Goal: Task Accomplishment & Management: Complete application form

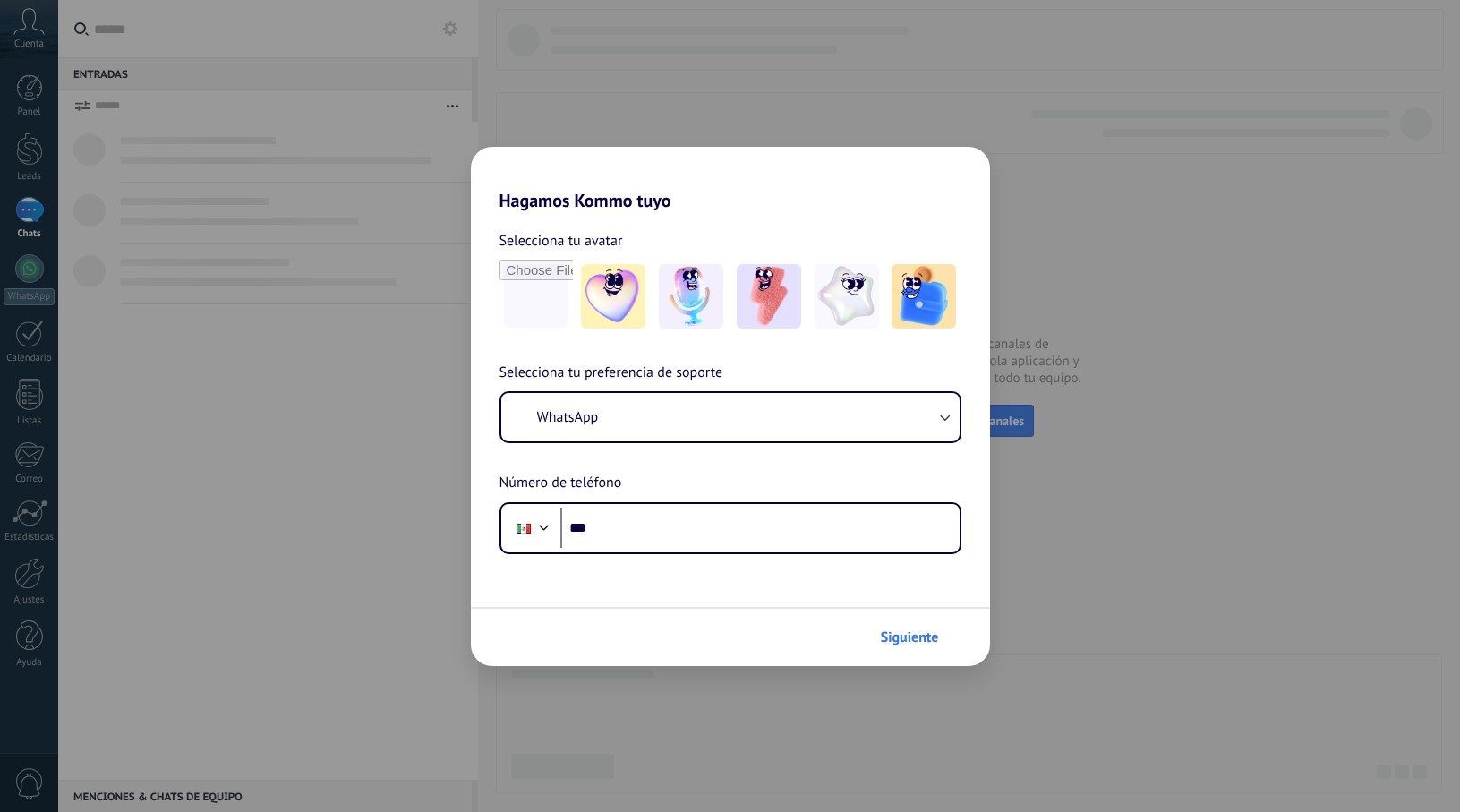
click at [932, 638] on span "Siguiente" at bounding box center [909, 637] width 58 height 13
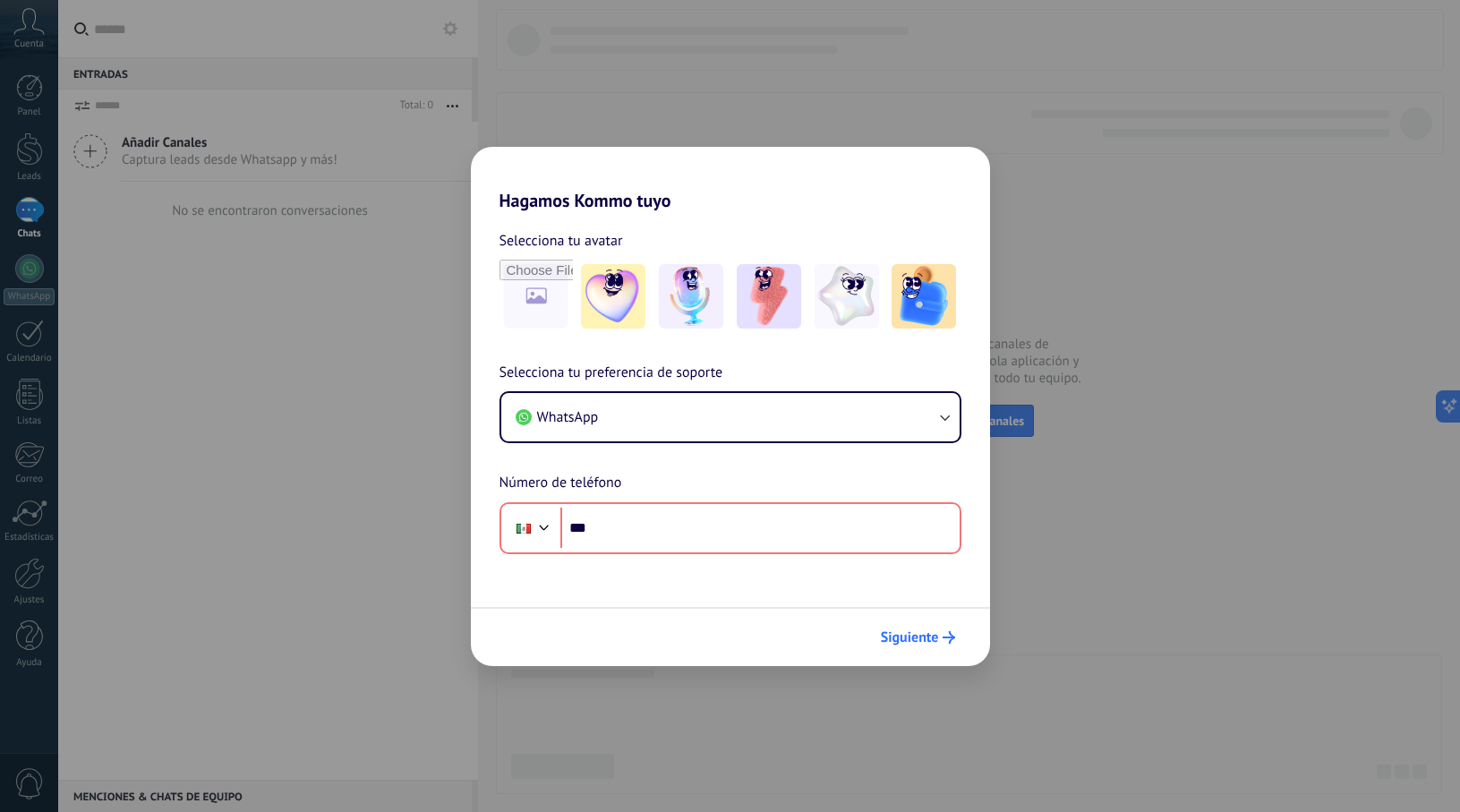
click at [946, 633] on icon "submit" at bounding box center [949, 637] width 13 height 13
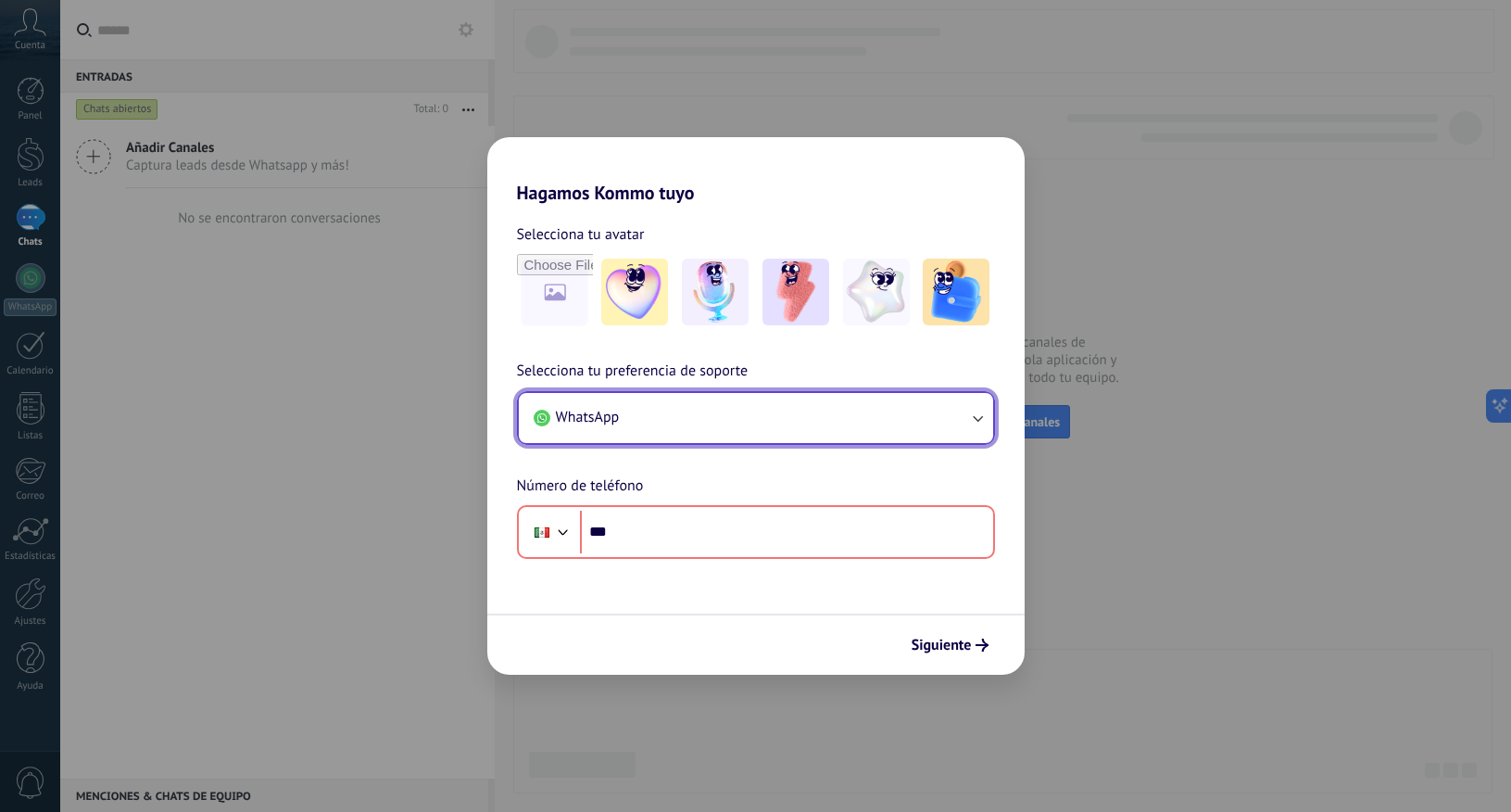
click at [723, 409] on button "WhatsApp" at bounding box center [756, 417] width 474 height 50
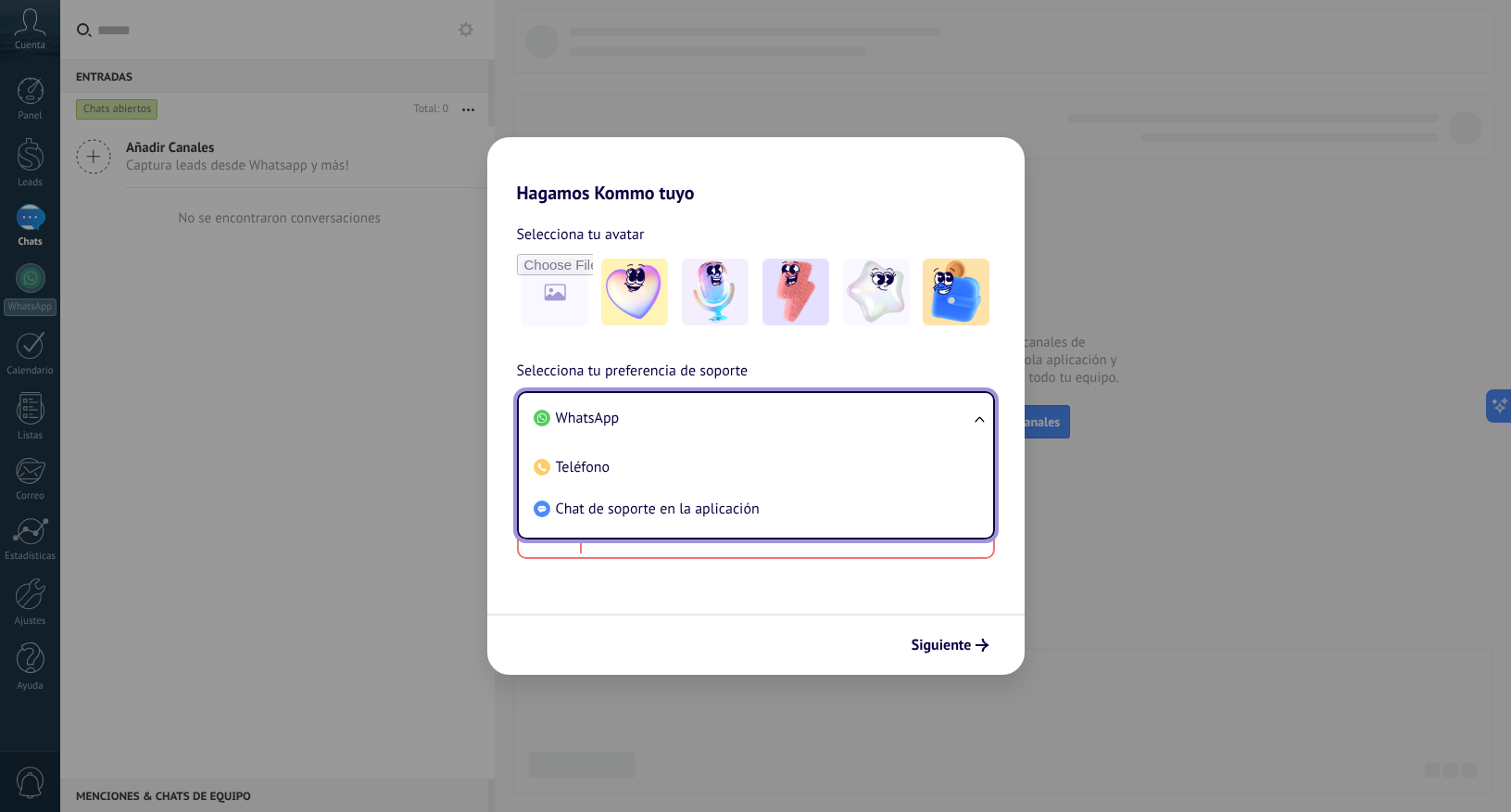
click at [667, 501] on span "Chat de soporte en la aplicación" at bounding box center [658, 508] width 204 height 18
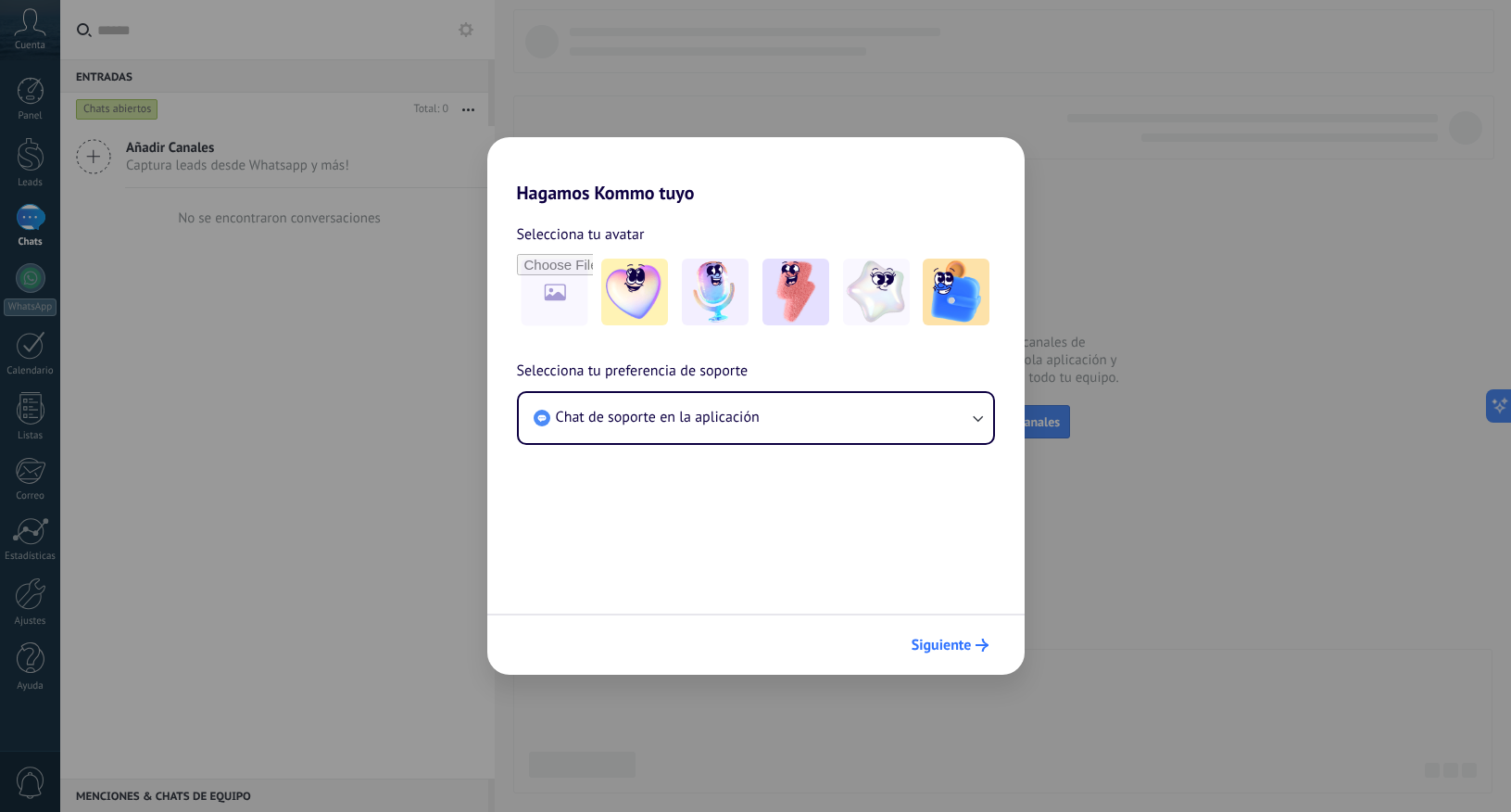
click at [969, 643] on span "Siguiente" at bounding box center [941, 645] width 60 height 13
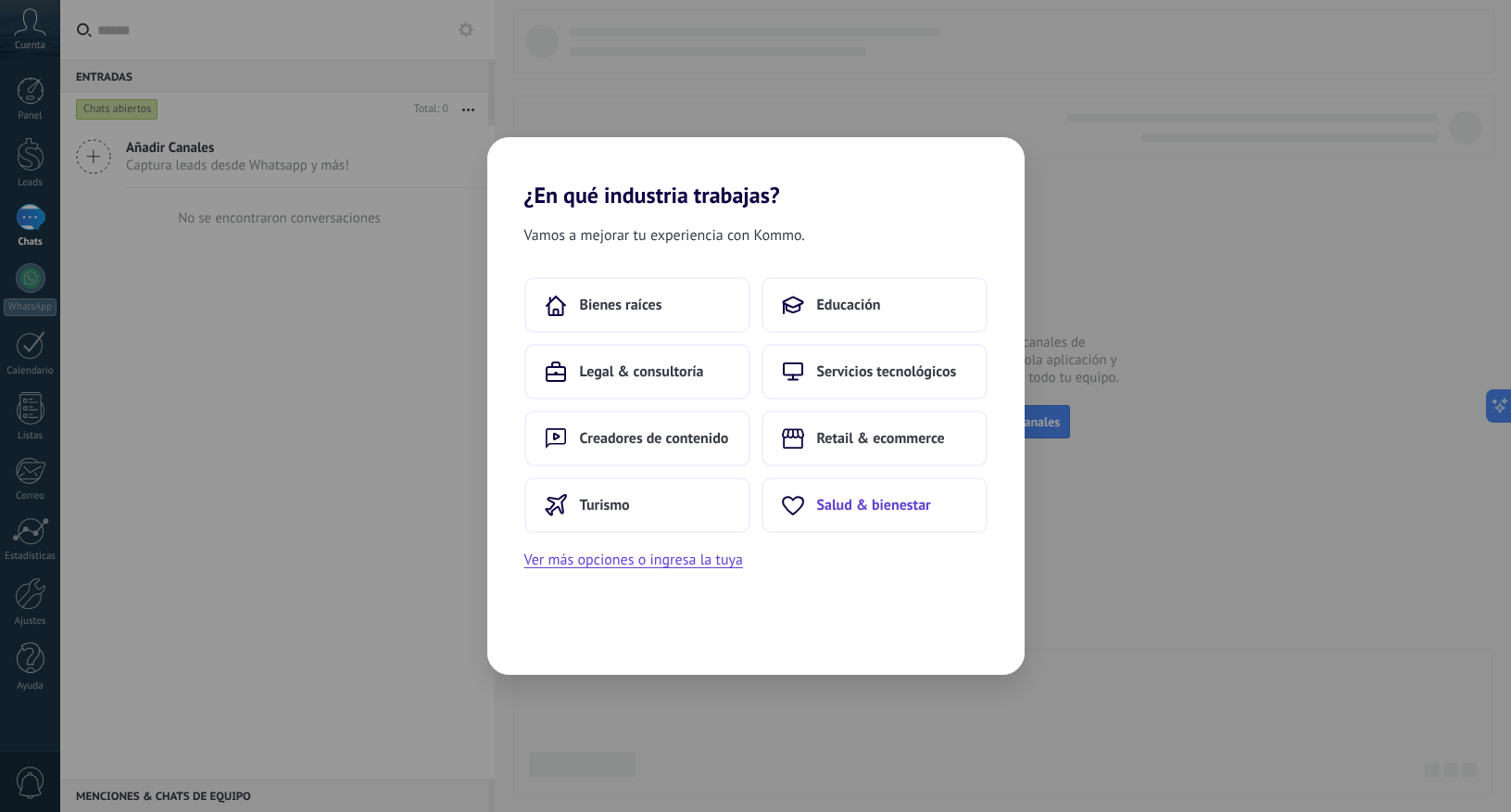
click at [898, 505] on span "Salud & bienestar" at bounding box center [874, 505] width 114 height 18
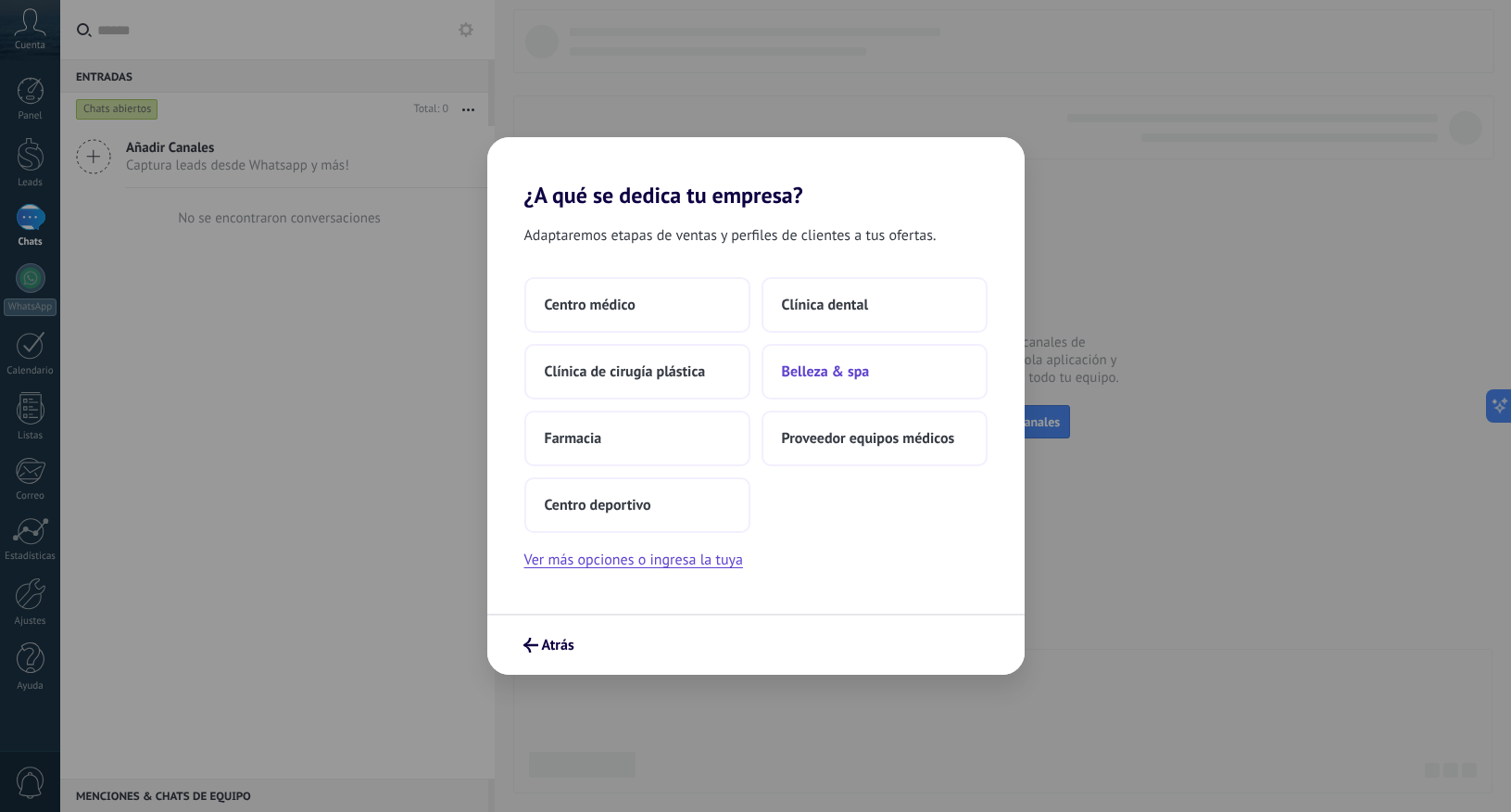
click at [847, 366] on span "Belleza & spa" at bounding box center [826, 371] width 88 height 18
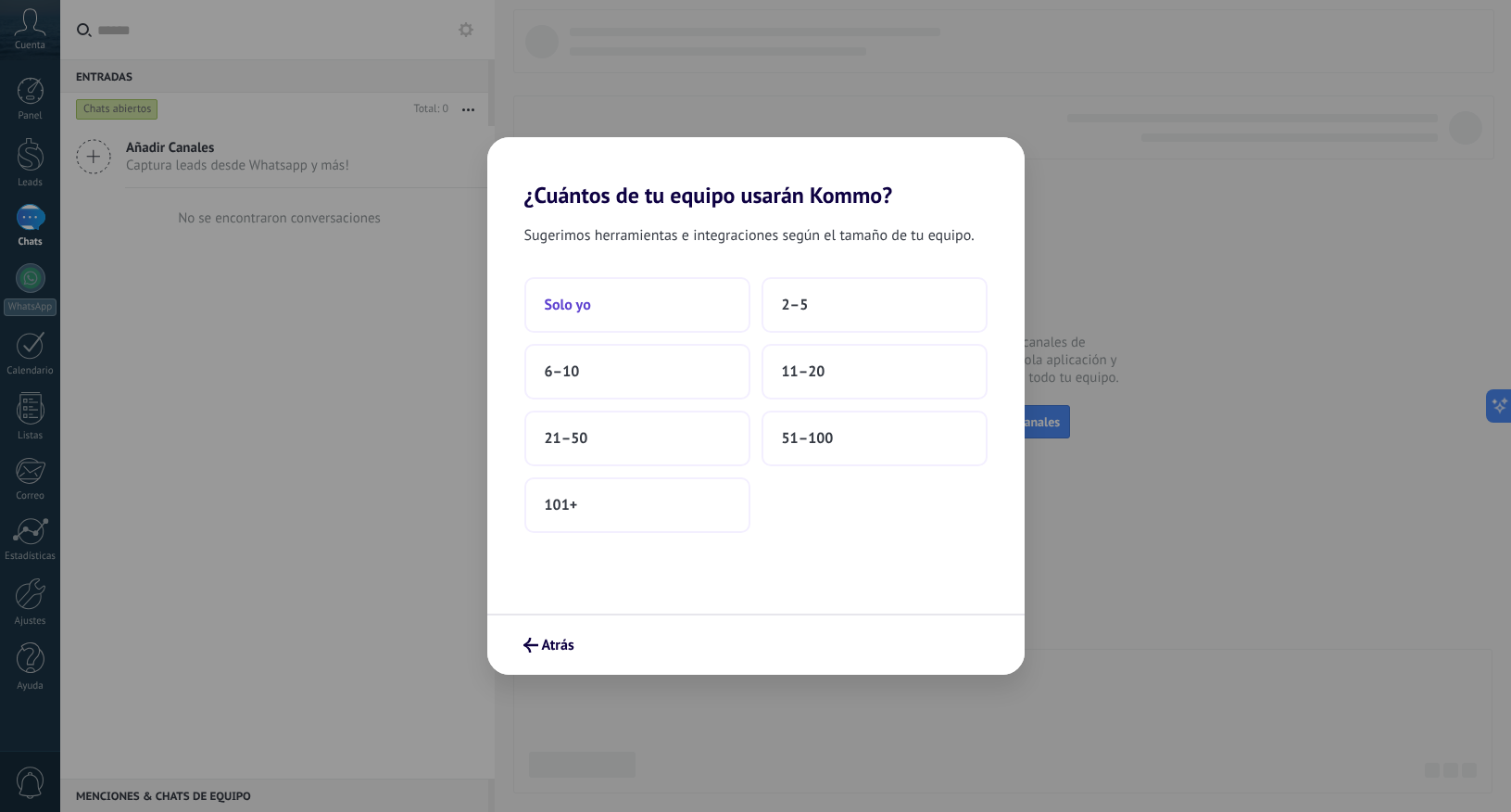
click at [661, 307] on button "Solo yo" at bounding box center [638, 304] width 226 height 56
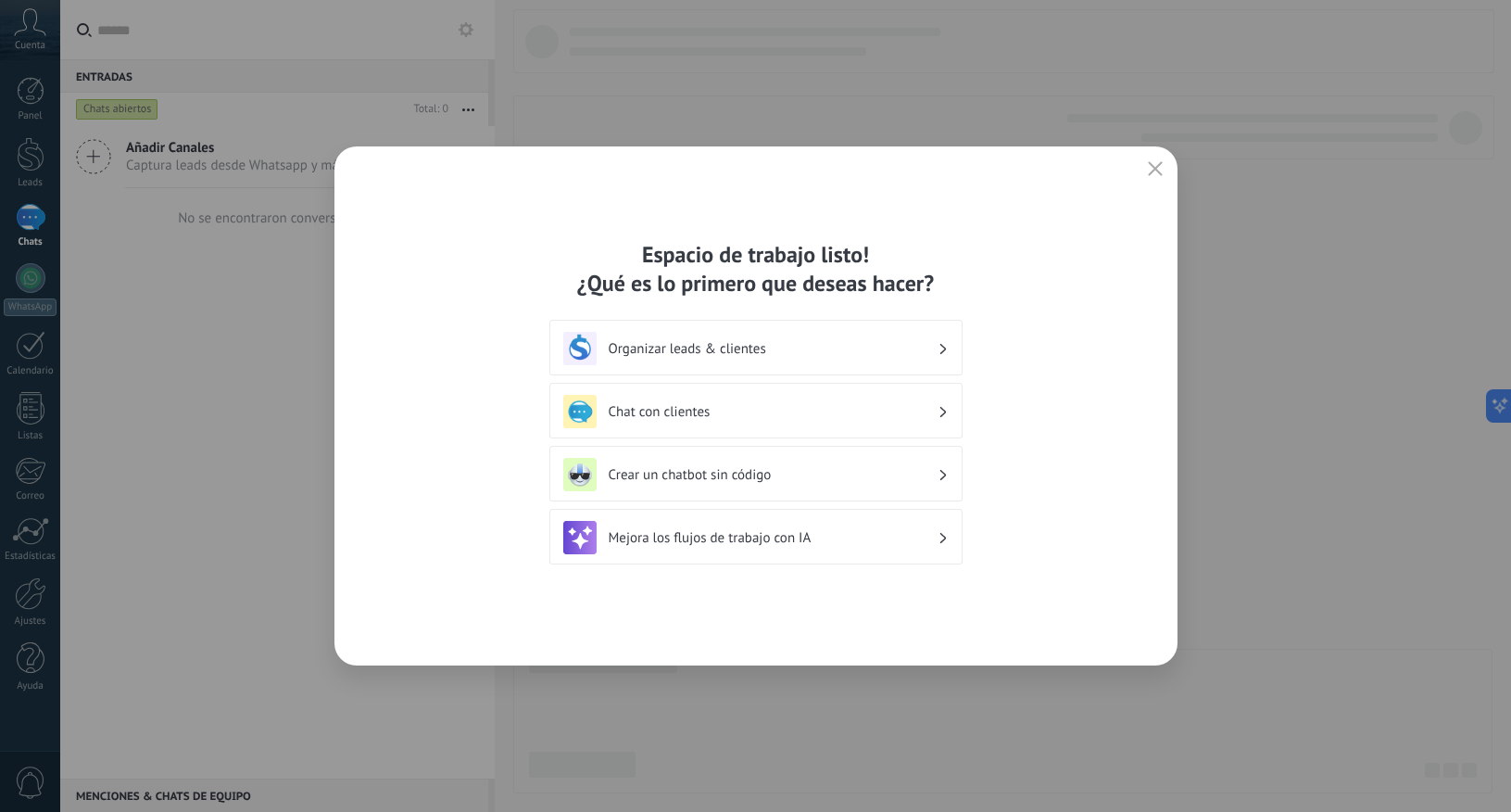
click at [1163, 171] on button "button" at bounding box center [1155, 169] width 24 height 26
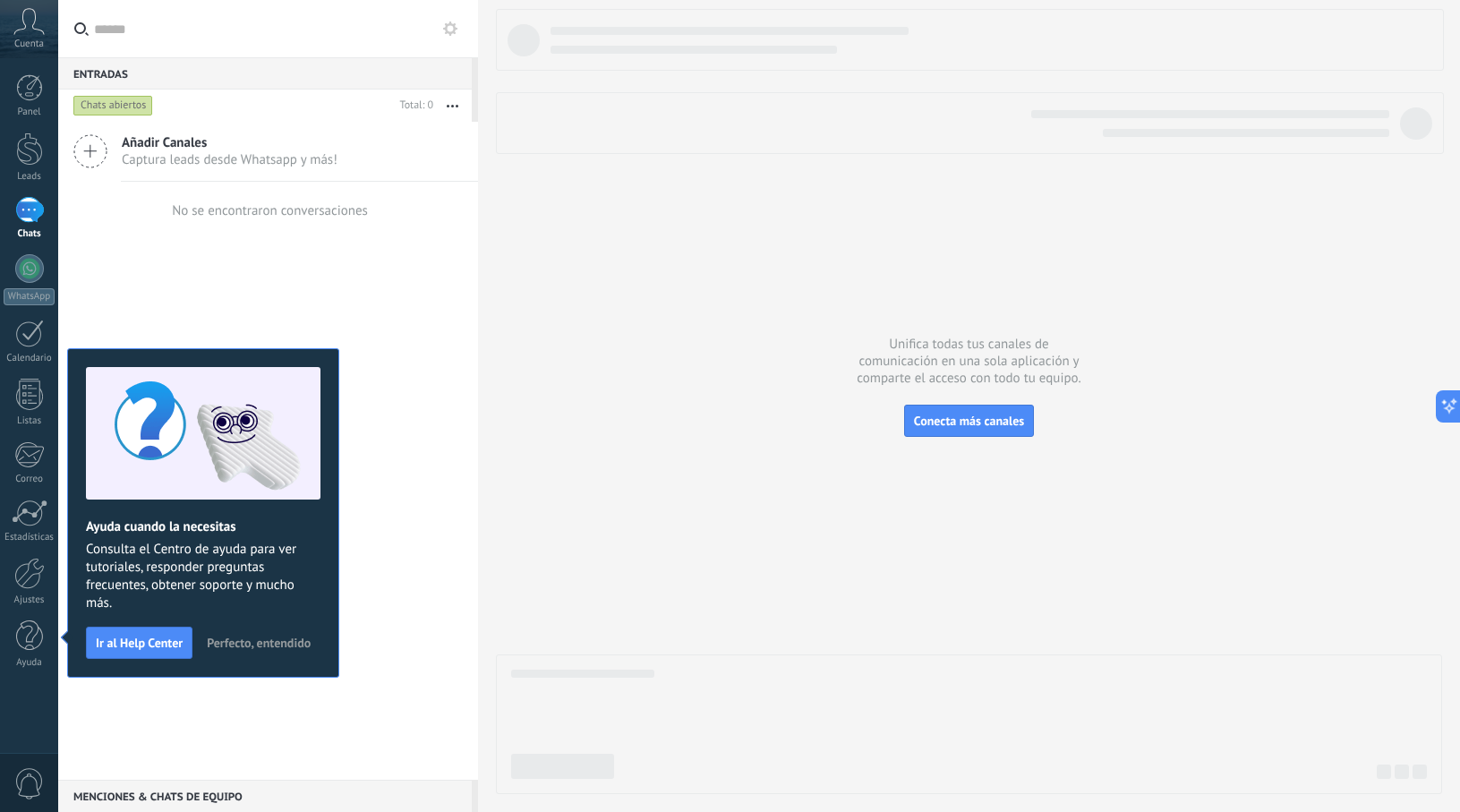
click at [1210, 530] on div at bounding box center [969, 401] width 947 height 785
click at [1188, 281] on div at bounding box center [969, 401] width 947 height 785
click at [730, 230] on div at bounding box center [969, 401] width 947 height 785
click at [1286, 315] on div at bounding box center [969, 401] width 947 height 785
click at [223, 645] on span "Perfecto, entendido" at bounding box center [259, 643] width 104 height 13
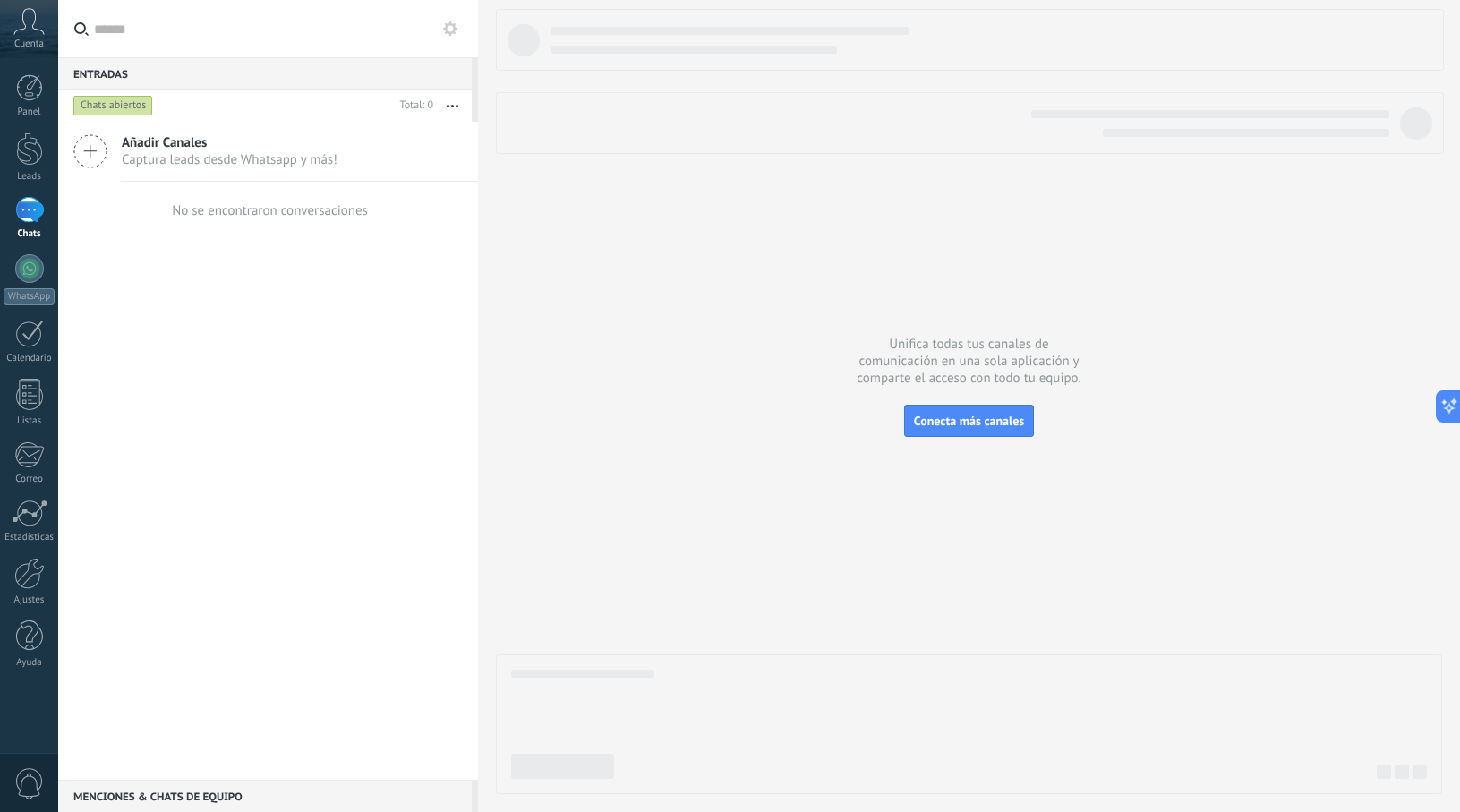
click at [1214, 585] on div at bounding box center [969, 401] width 947 height 785
